Goal: Find specific page/section: Find specific page/section

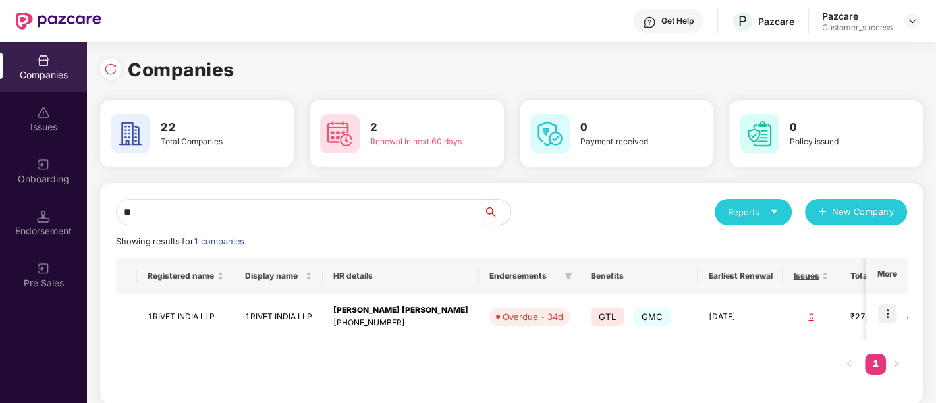
click at [411, 320] on div "[PHONE_NUMBER]" at bounding box center [400, 323] width 135 height 13
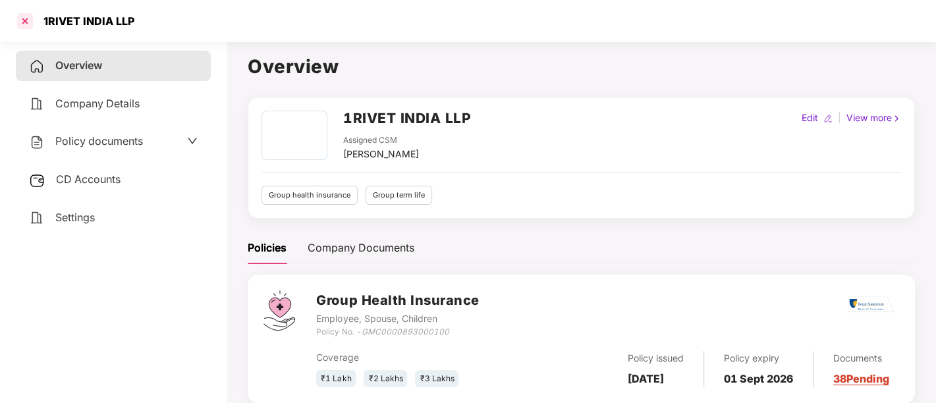
click at [22, 22] on div at bounding box center [24, 21] width 21 height 21
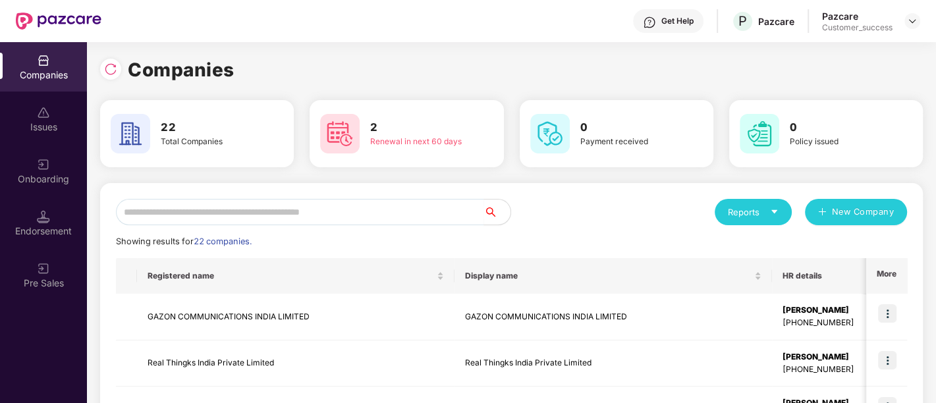
click at [401, 138] on div "Renewal in next 60 days" at bounding box center [418, 142] width 96 height 13
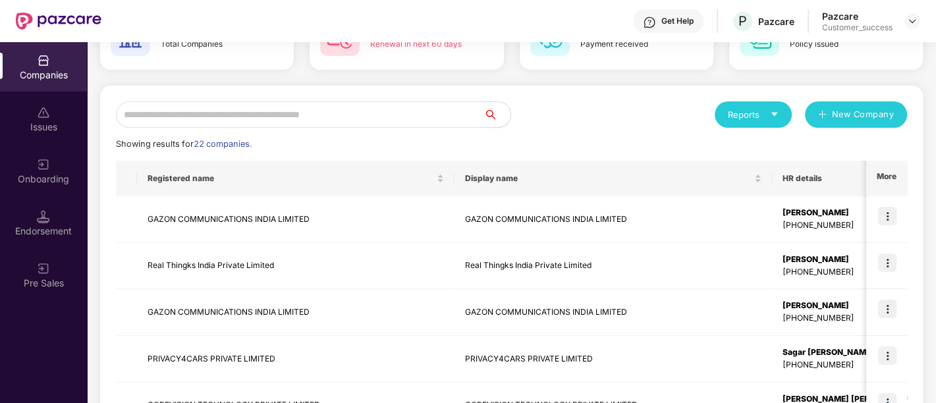
click at [309, 113] on input "text" at bounding box center [300, 114] width 368 height 26
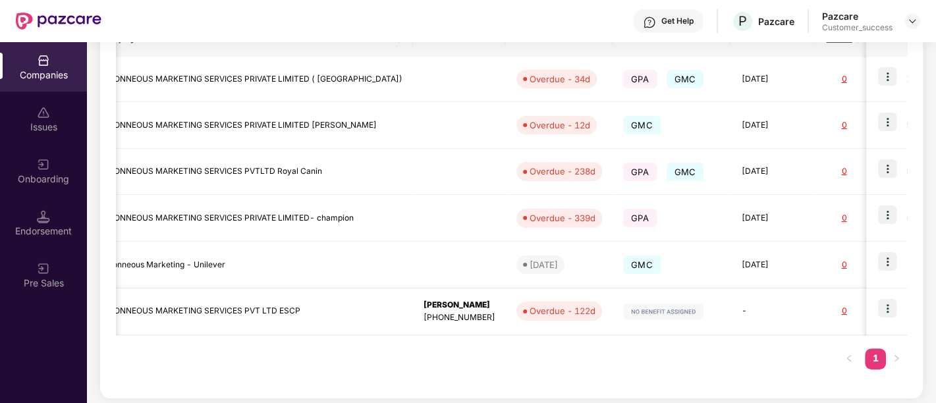
scroll to position [0, 325]
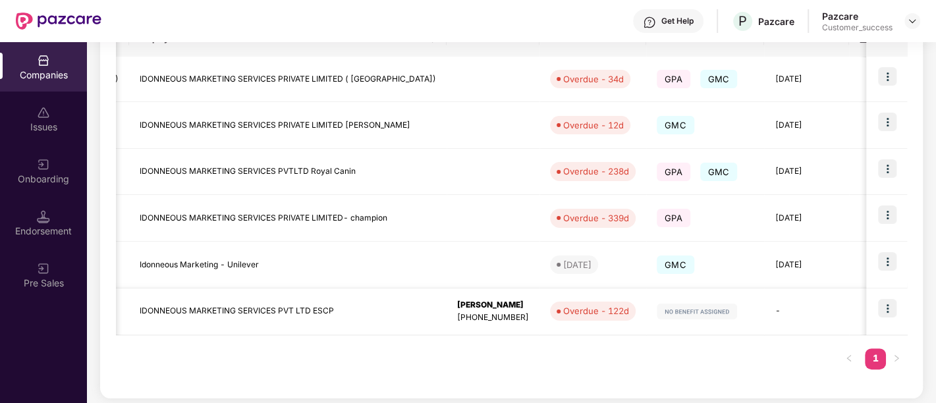
type input "******"
click at [457, 302] on div "[PERSON_NAME]" at bounding box center [493, 305] width 72 height 13
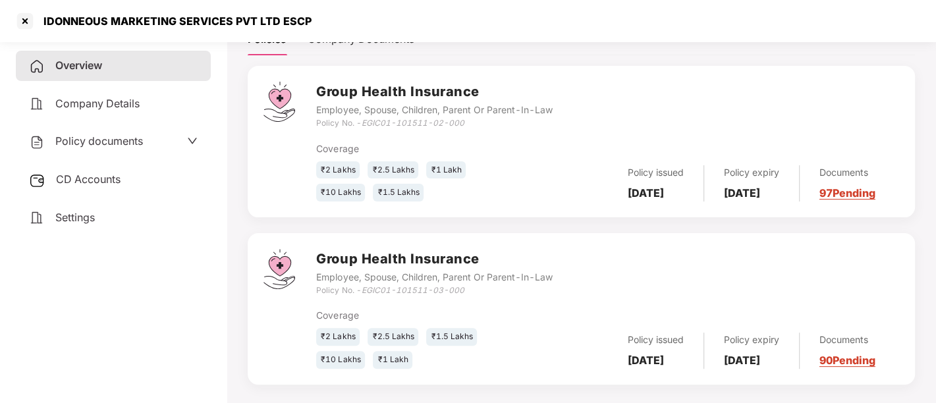
scroll to position [221, 0]
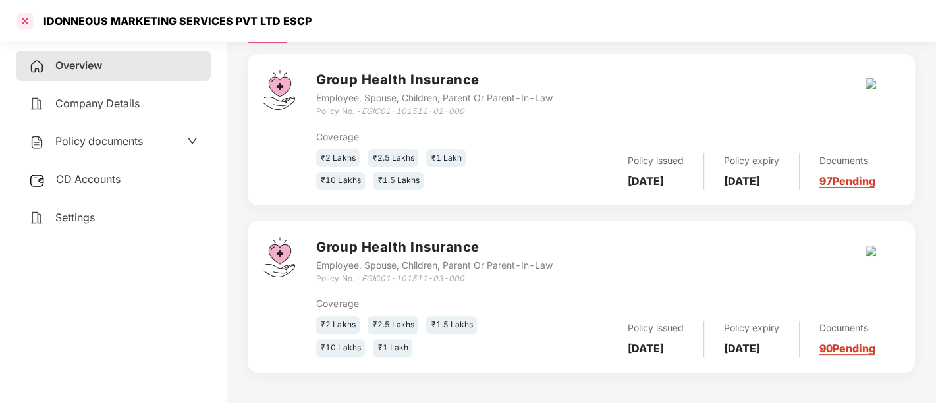
click at [22, 18] on div at bounding box center [24, 21] width 21 height 21
